Goal: Information Seeking & Learning: Check status

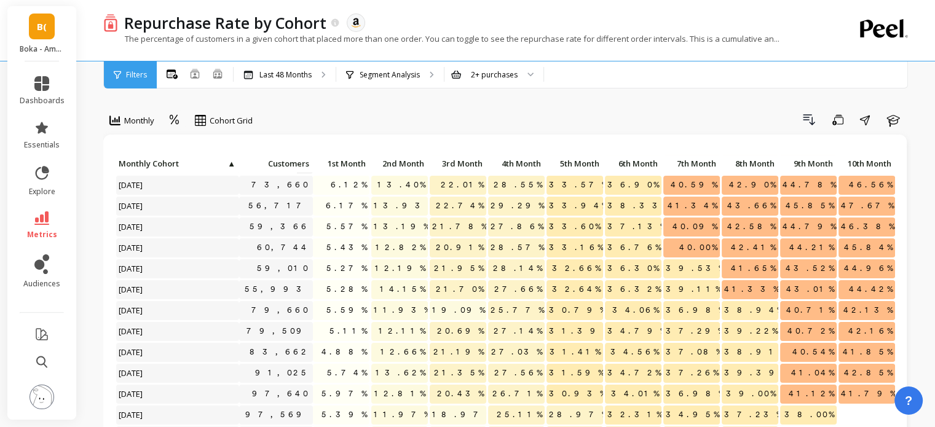
scroll to position [110, 0]
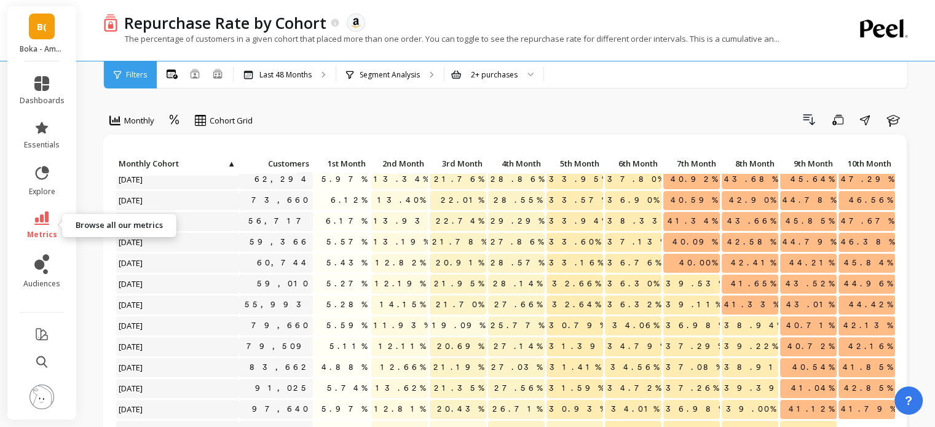
click at [49, 218] on icon at bounding box center [41, 218] width 15 height 14
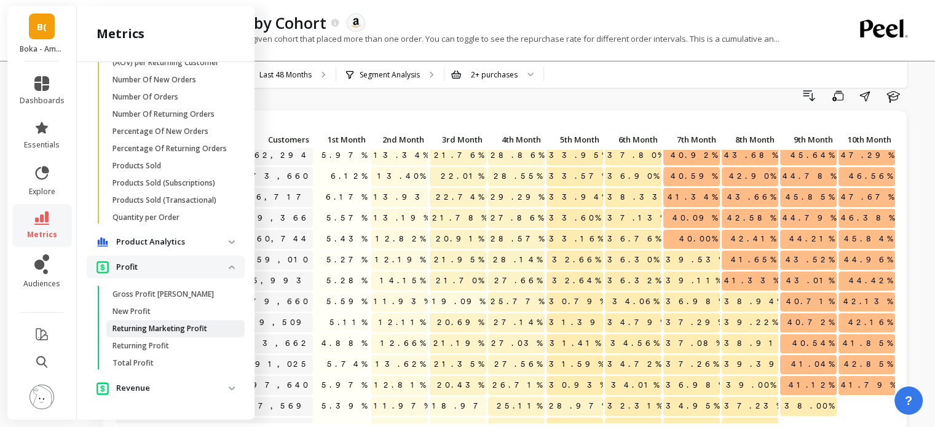
scroll to position [27, 0]
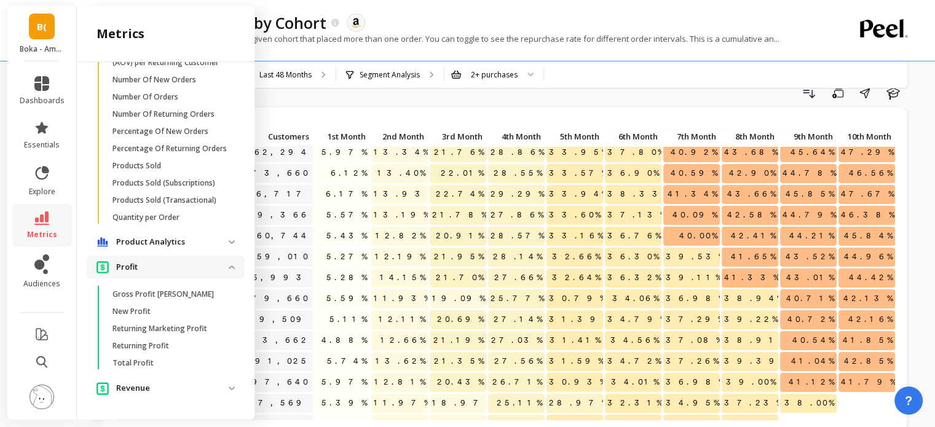
click at [155, 387] on p "Revenue" at bounding box center [172, 388] width 112 height 12
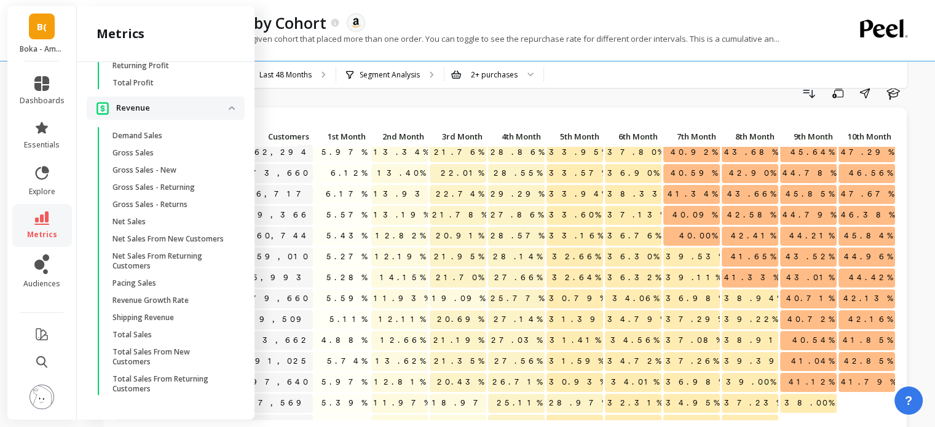
scroll to position [1275, 0]
click at [135, 217] on p "Net Sales" at bounding box center [128, 222] width 33 height 10
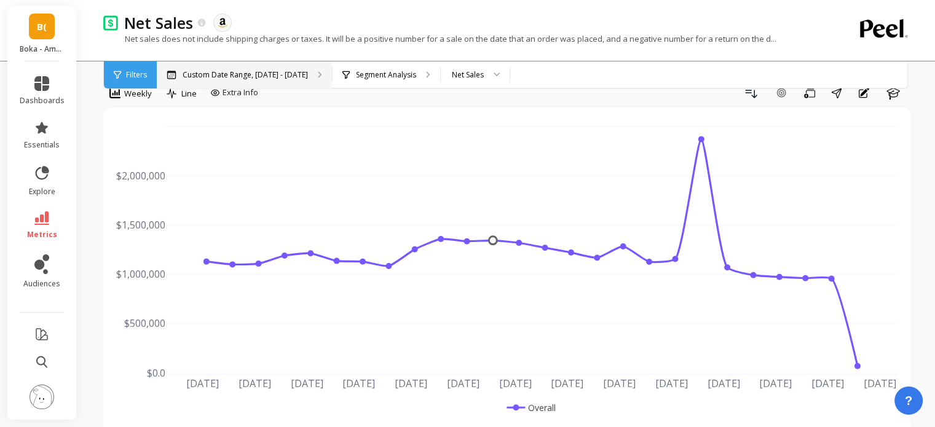
click at [297, 84] on div "Custom Date Range, [DATE] - [DATE]" at bounding box center [244, 74] width 175 height 27
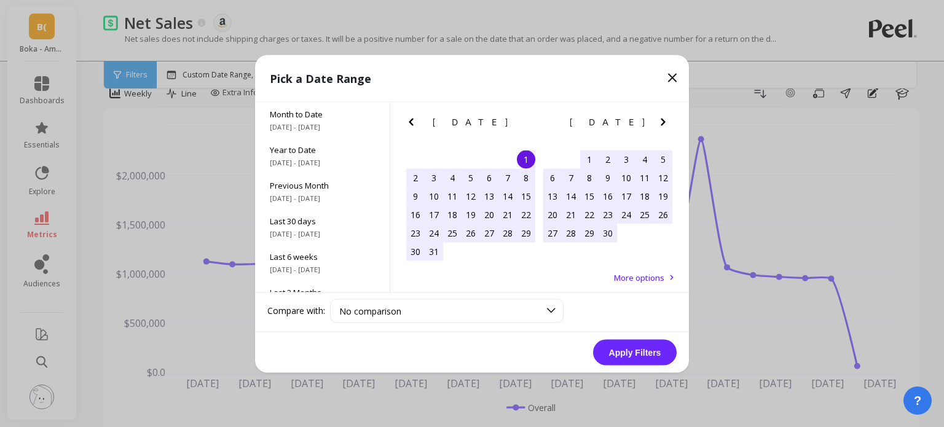
click at [408, 123] on icon "Previous Month" at bounding box center [411, 121] width 15 height 15
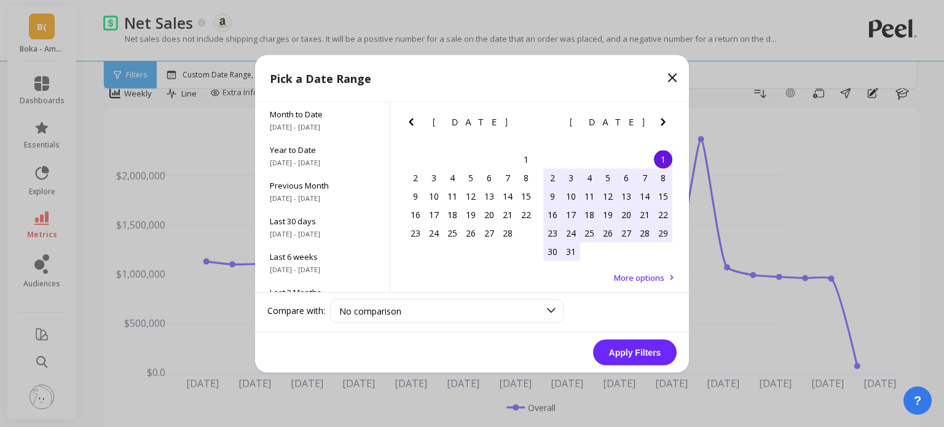
click at [408, 123] on icon "Previous Month" at bounding box center [411, 121] width 15 height 15
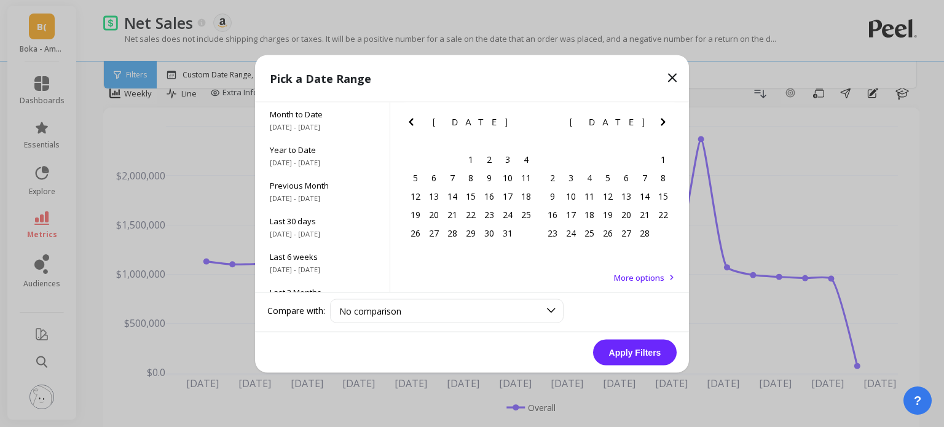
click at [408, 123] on icon "Previous Month" at bounding box center [411, 121] width 15 height 15
